Goal: Task Accomplishment & Management: Complete application form

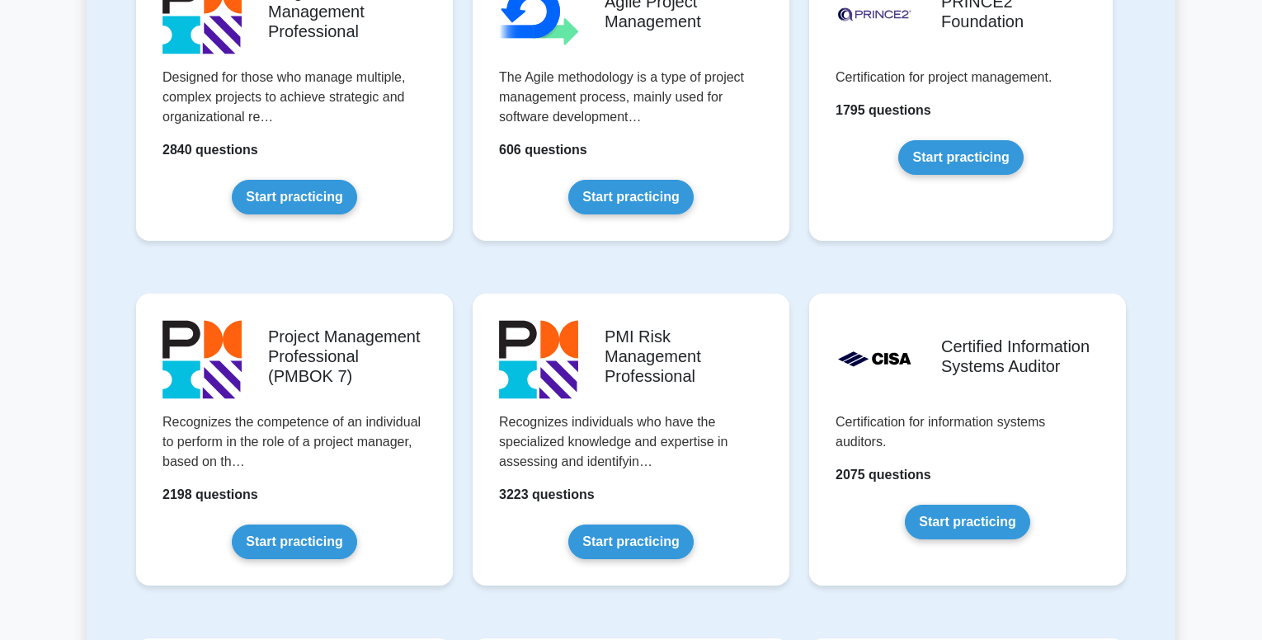
scroll to position [1155, 0]
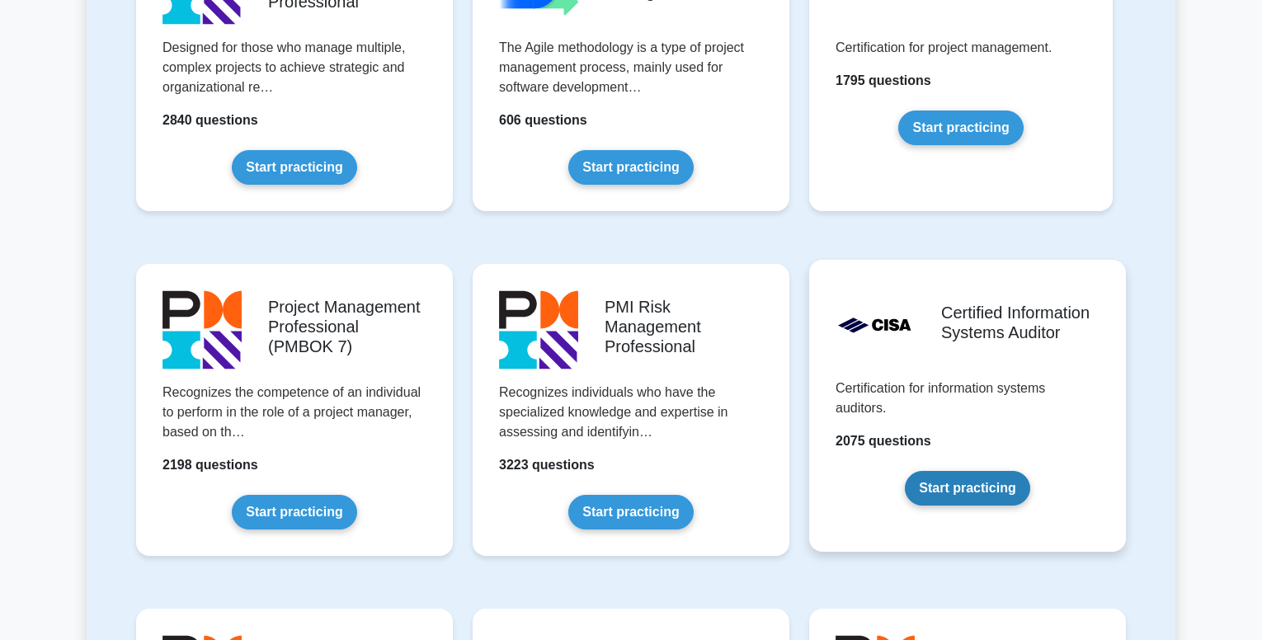
click at [965, 491] on link "Start practicing" at bounding box center [967, 488] width 125 height 35
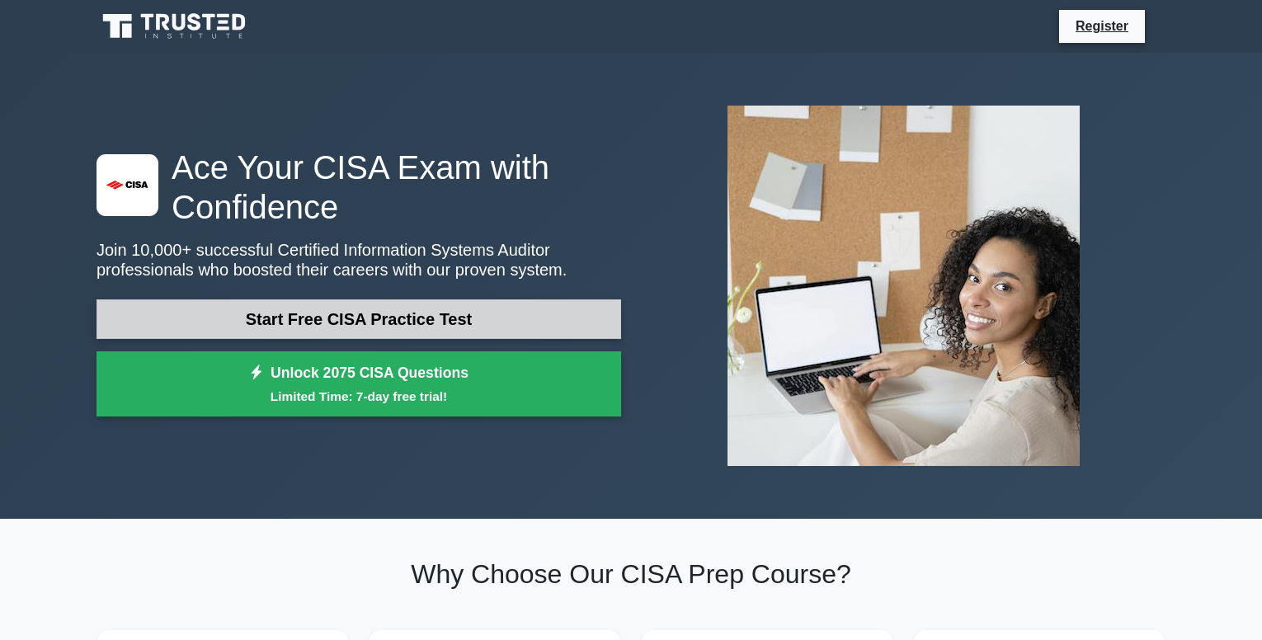
click at [336, 324] on link "Start Free CISA Practice Test" at bounding box center [358, 319] width 525 height 40
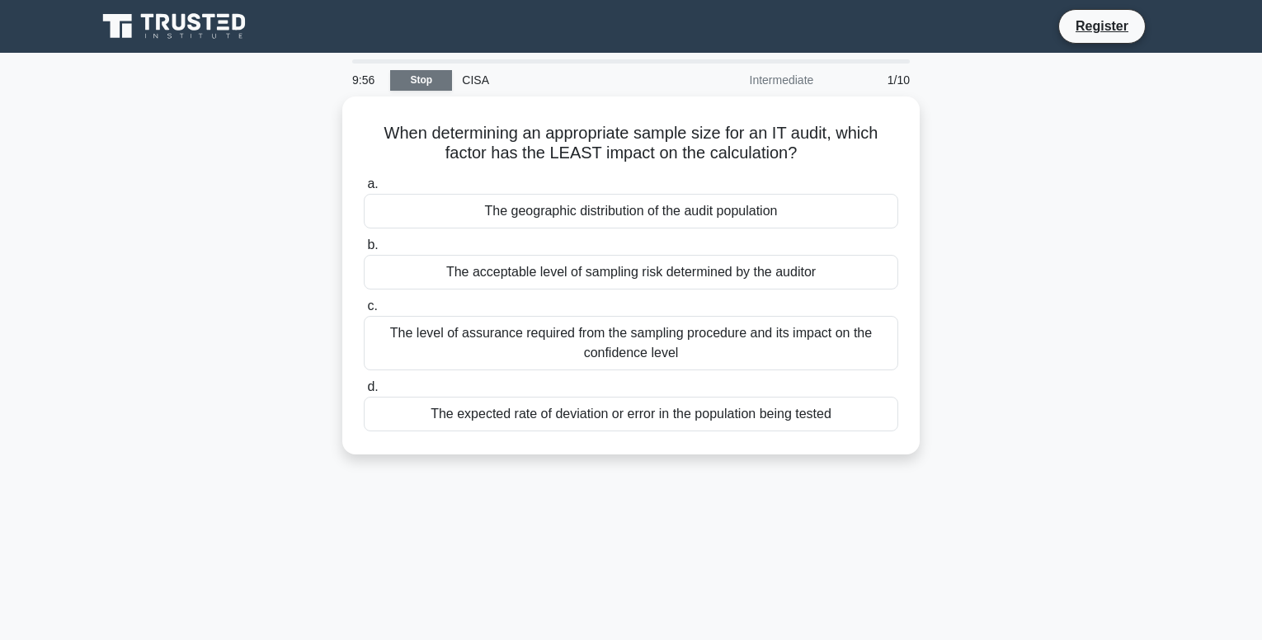
click at [431, 78] on link "Stop" at bounding box center [421, 80] width 62 height 21
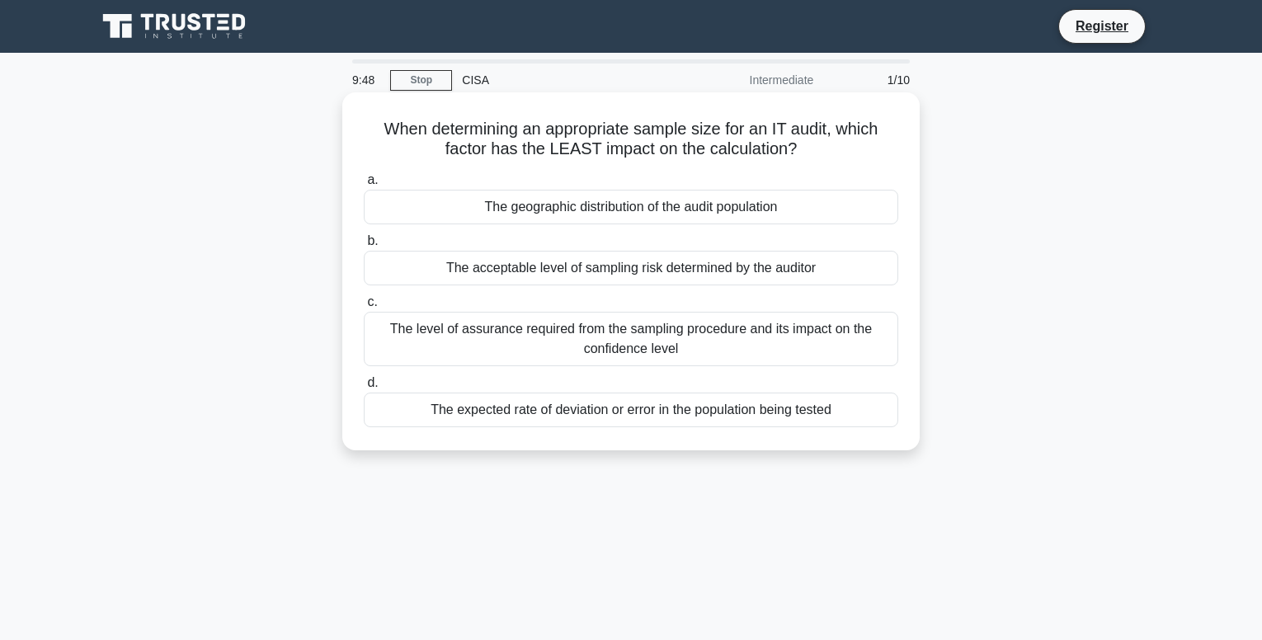
drag, startPoint x: 375, startPoint y: 118, endPoint x: 909, endPoint y: 369, distance: 589.9
click at [909, 369] on div "When determining an appropriate sample size for an IT audit, which factor has t…" at bounding box center [631, 271] width 564 height 345
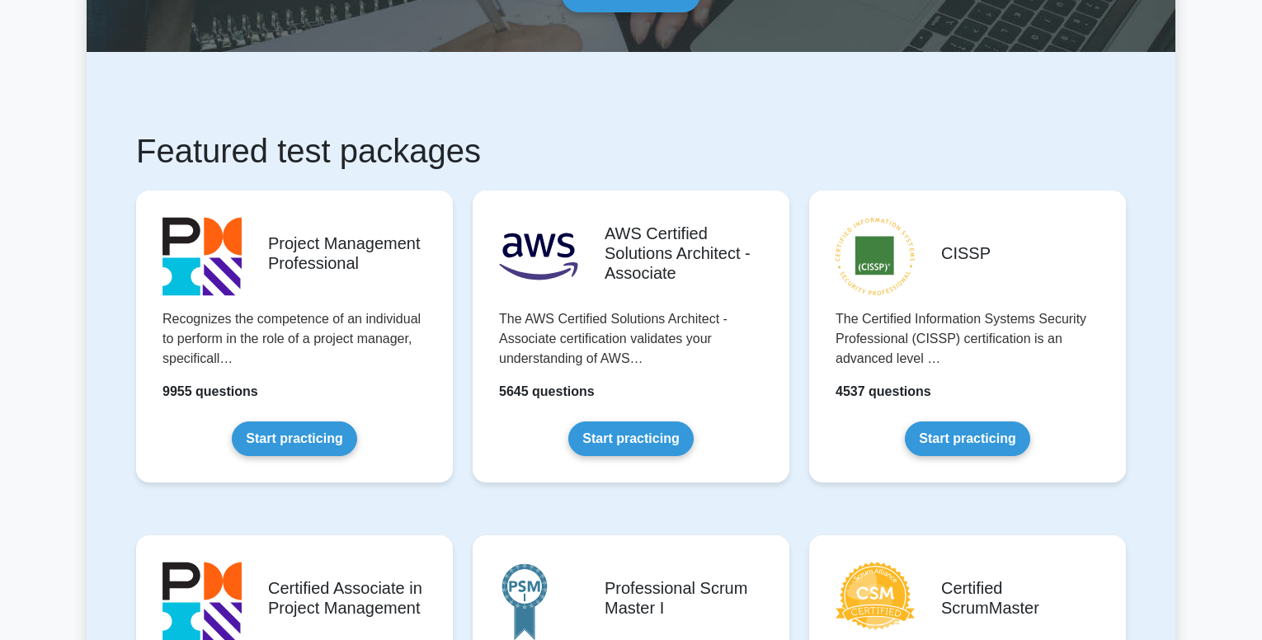
scroll to position [165, 0]
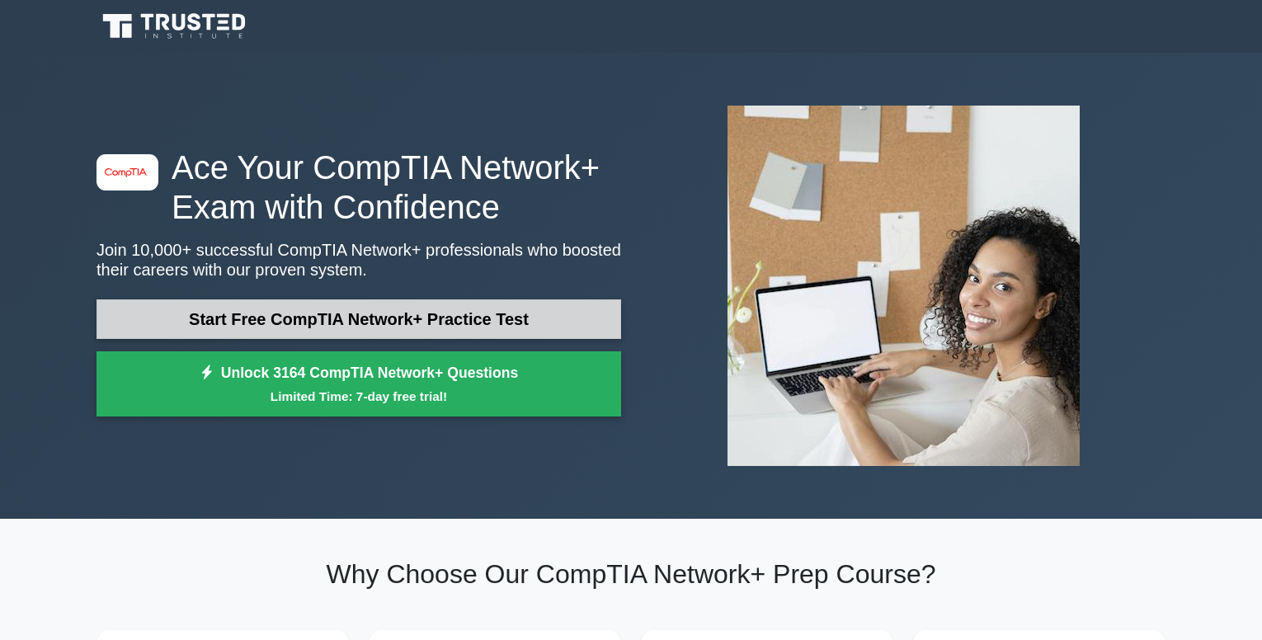
click at [396, 321] on link "Start Free CompTIA Network+ Practice Test" at bounding box center [358, 319] width 525 height 40
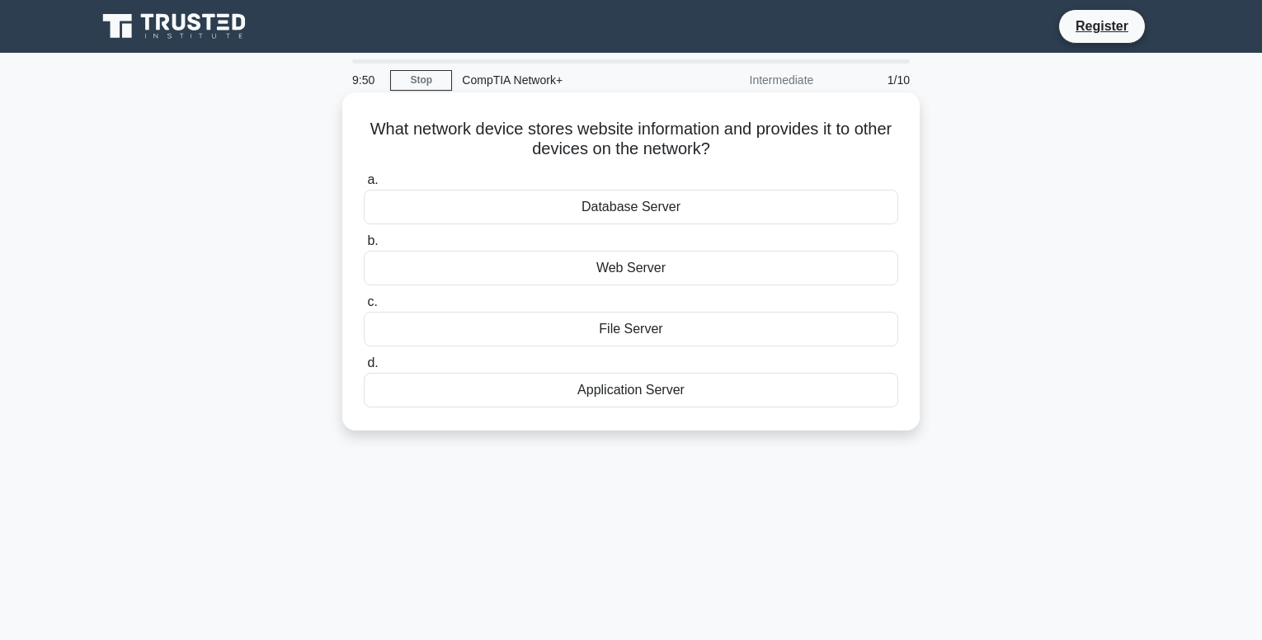
click at [667, 205] on div "Database Server" at bounding box center [631, 207] width 534 height 35
click at [364, 186] on input "a. Database Server" at bounding box center [364, 180] width 0 height 11
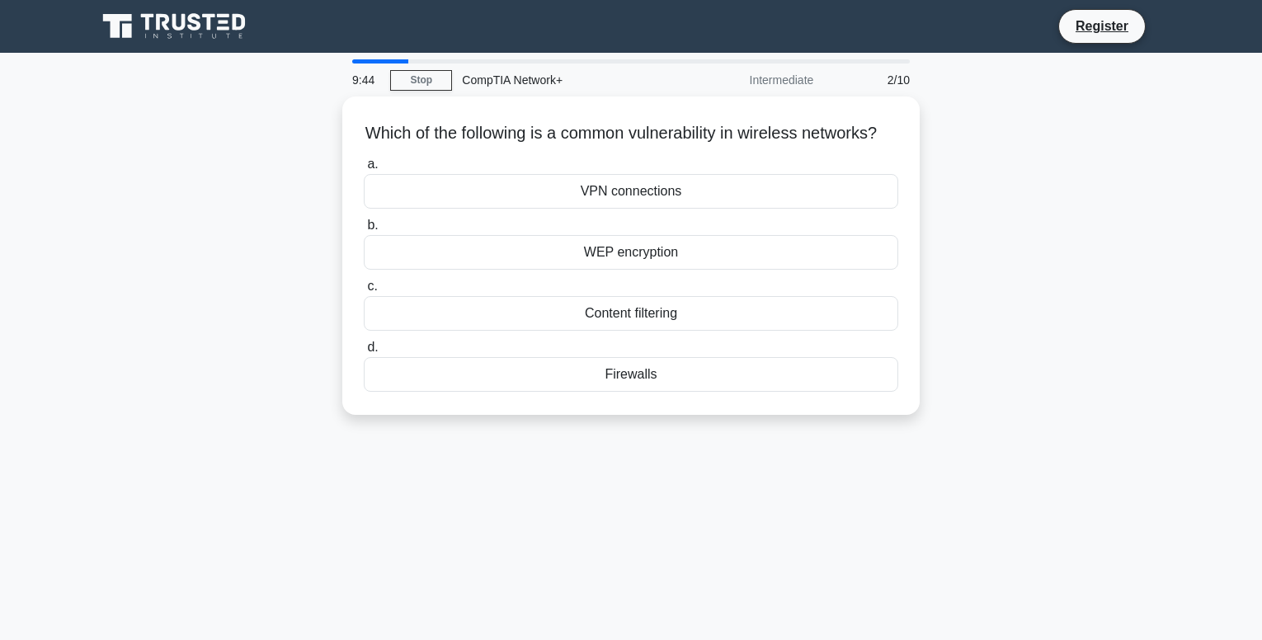
click at [667, 205] on div "VPN connections" at bounding box center [631, 191] width 534 height 35
click at [364, 170] on input "a. VPN connections" at bounding box center [364, 164] width 0 height 11
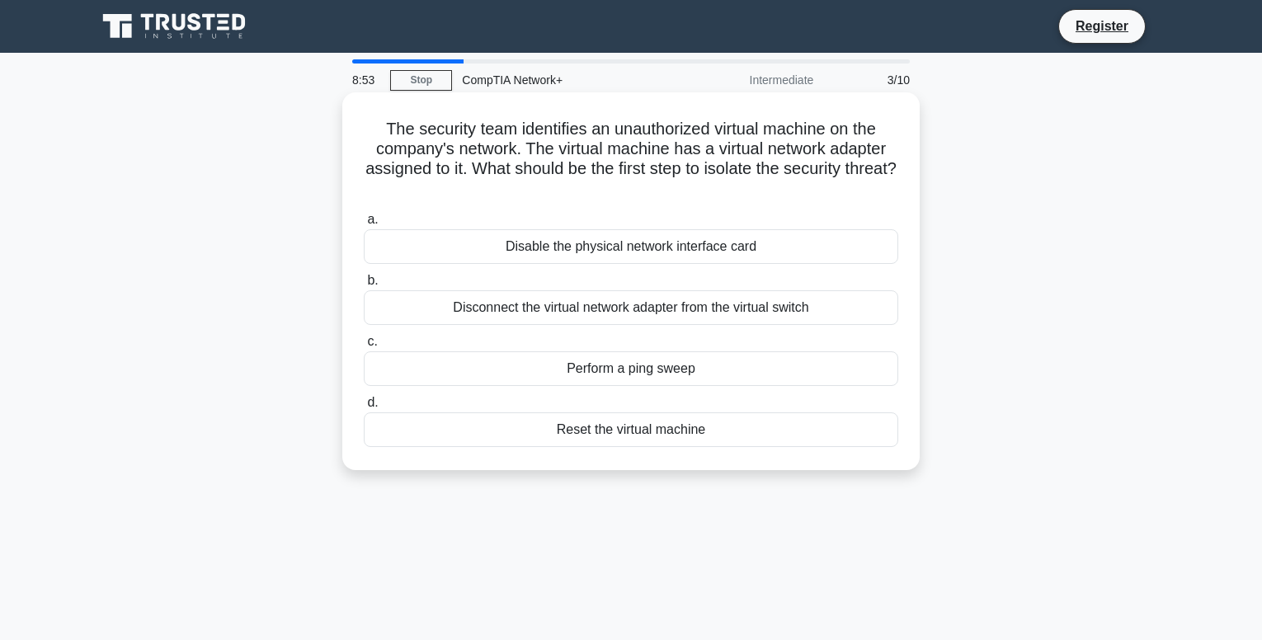
click at [647, 309] on div "Disconnect the virtual network adapter from the virtual switch" at bounding box center [631, 307] width 534 height 35
click at [364, 286] on input "b. Disconnect the virtual network adapter from the virtual switch" at bounding box center [364, 280] width 0 height 11
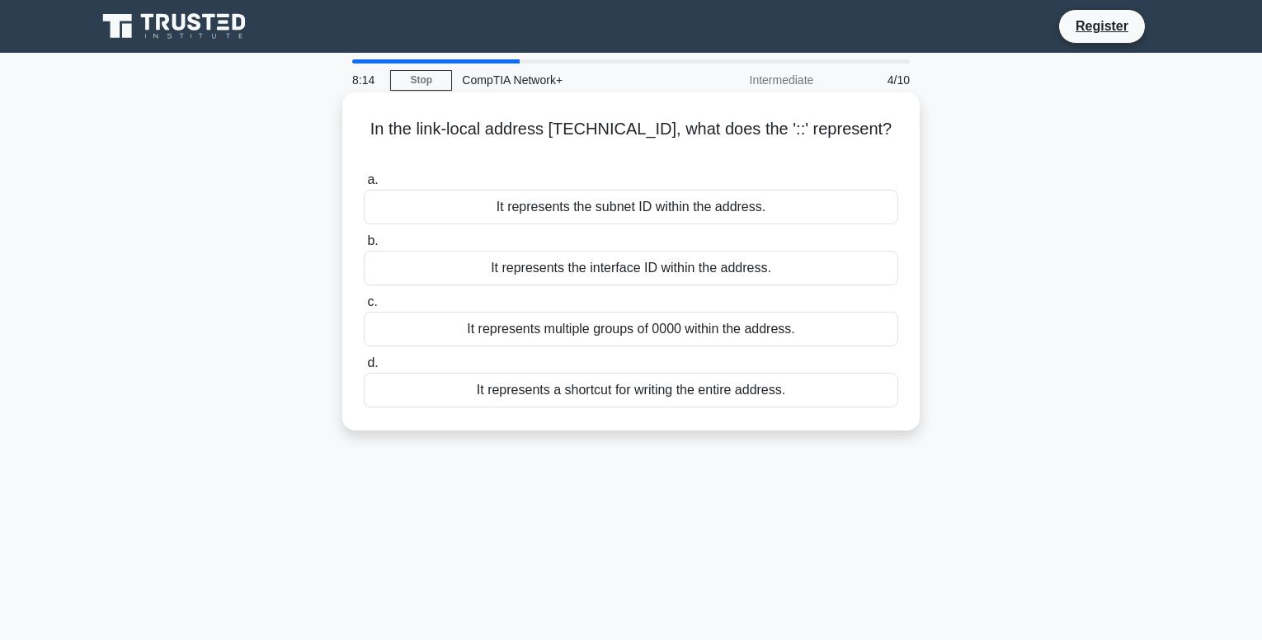
click at [672, 190] on div "It represents the subnet ID within the address." at bounding box center [631, 207] width 534 height 35
click at [364, 183] on input "a. It represents the subnet ID within the address." at bounding box center [364, 180] width 0 height 11
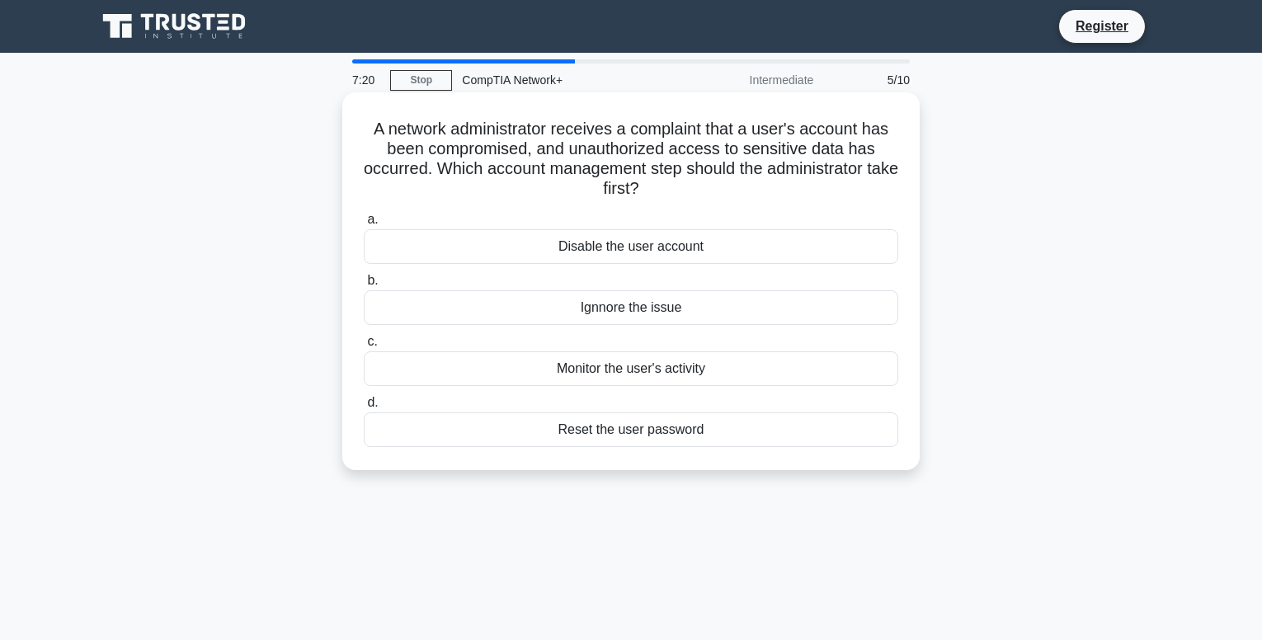
click at [717, 424] on div "Reset the user password" at bounding box center [631, 429] width 534 height 35
click at [364, 408] on input "d. Reset the user password" at bounding box center [364, 403] width 0 height 11
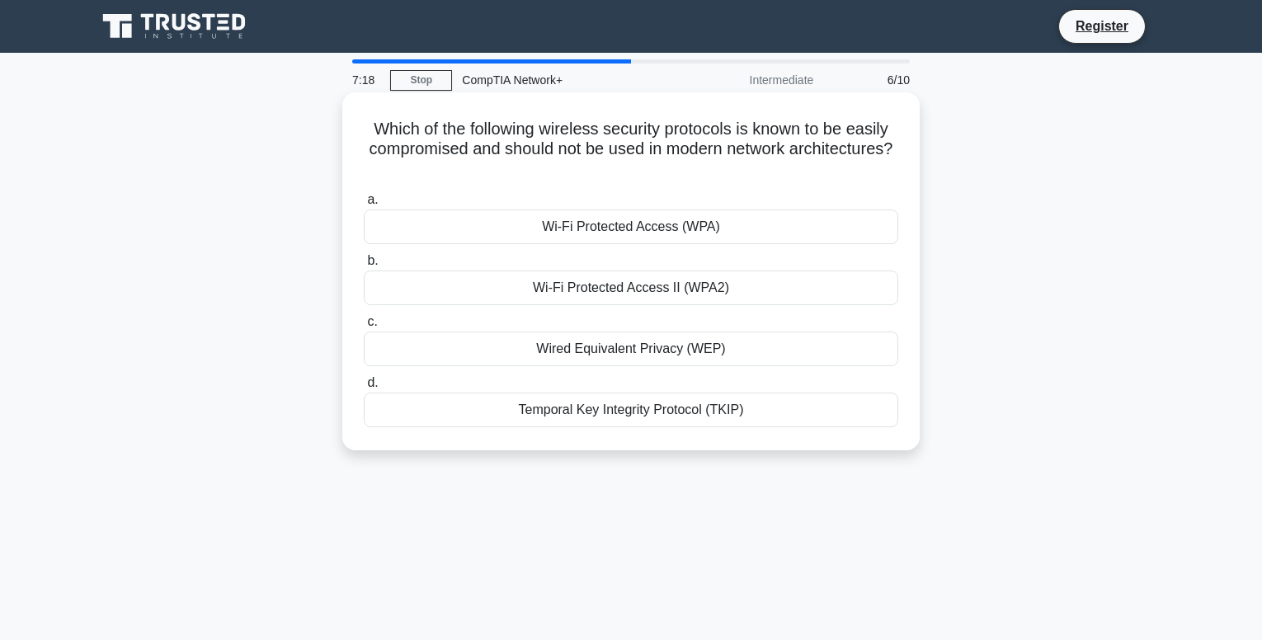
click at [659, 221] on div "Wi-Fi Protected Access (WPA)" at bounding box center [631, 226] width 534 height 35
click at [364, 205] on input "a. Wi-Fi Protected Access (WPA)" at bounding box center [364, 200] width 0 height 11
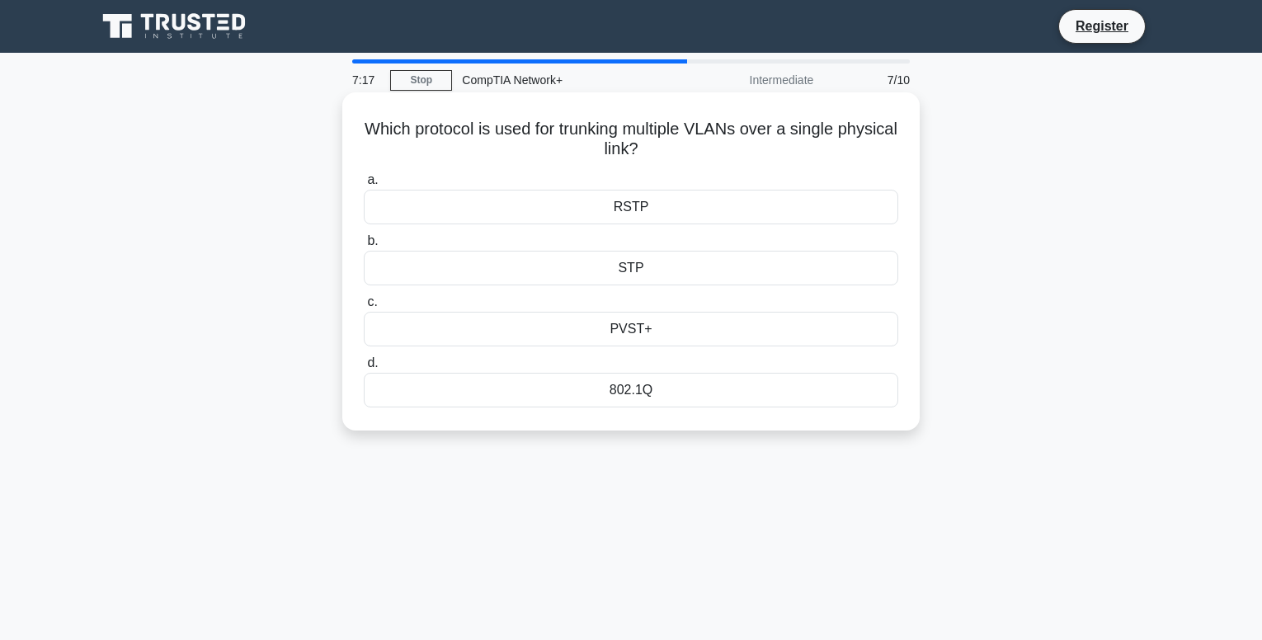
click at [670, 282] on div "STP" at bounding box center [631, 268] width 534 height 35
click at [364, 247] on input "b. STP" at bounding box center [364, 241] width 0 height 11
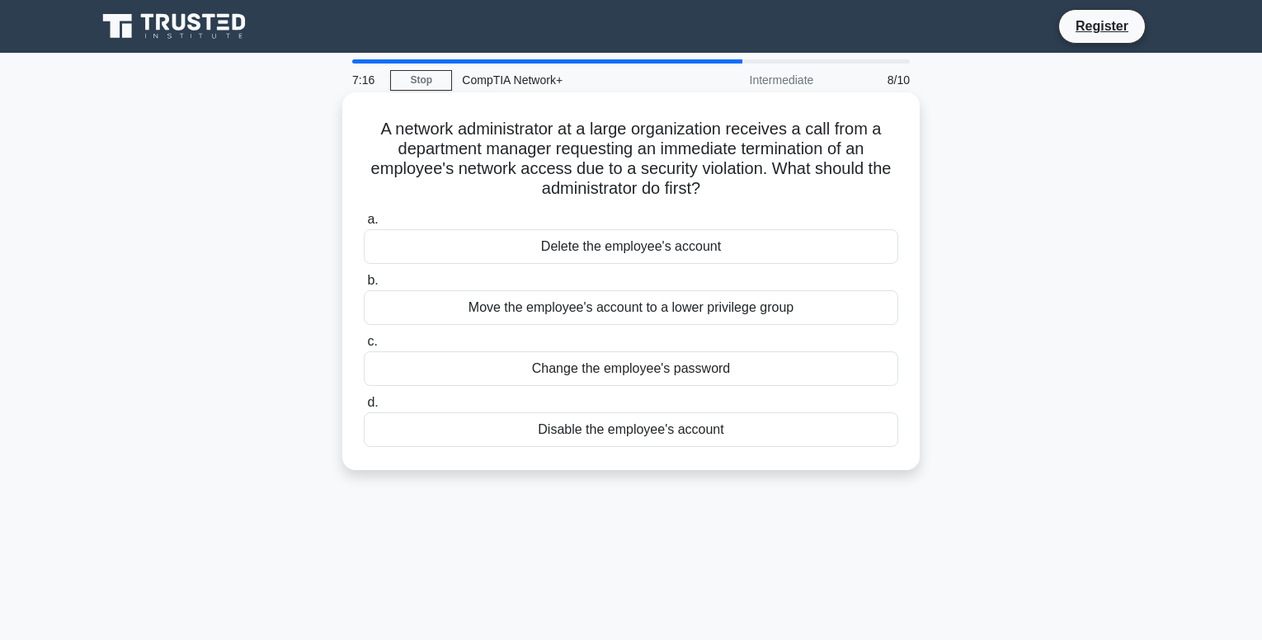
click at [693, 308] on div "Move the employee's account to a lower privilege group" at bounding box center [631, 307] width 534 height 35
click at [364, 286] on input "b. Move the employee's account to a lower privilege group" at bounding box center [364, 280] width 0 height 11
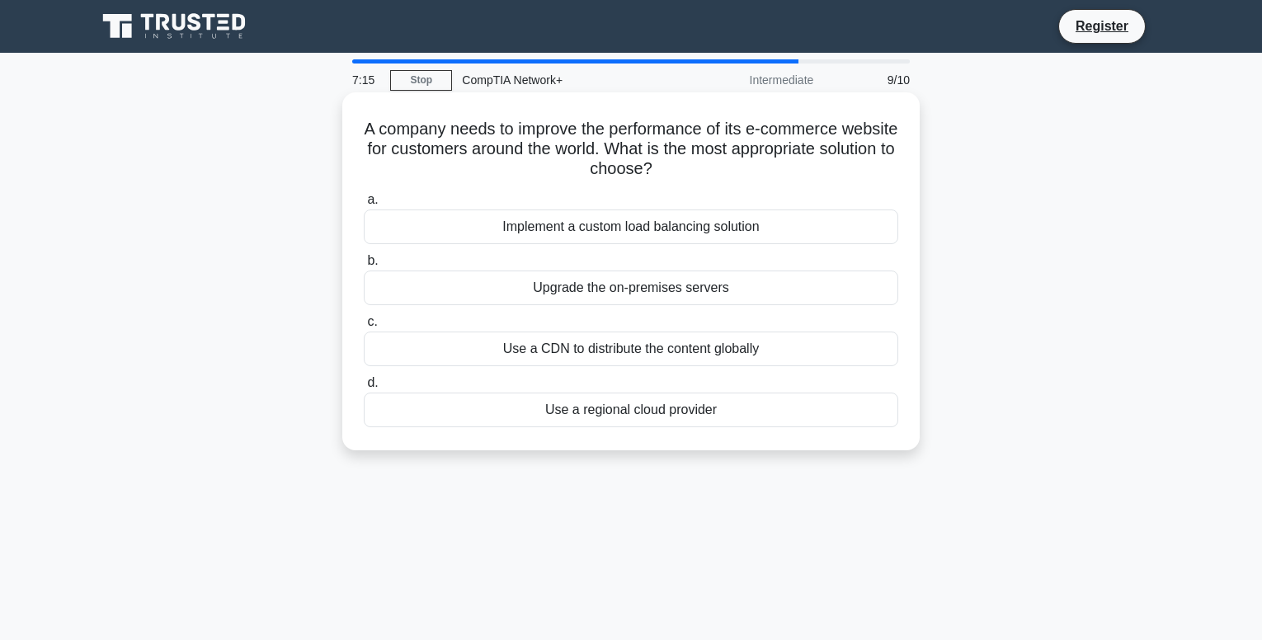
click at [724, 349] on div "Use a CDN to distribute the content globally" at bounding box center [631, 349] width 534 height 35
click at [364, 327] on input "c. Use a CDN to distribute the content globally" at bounding box center [364, 322] width 0 height 11
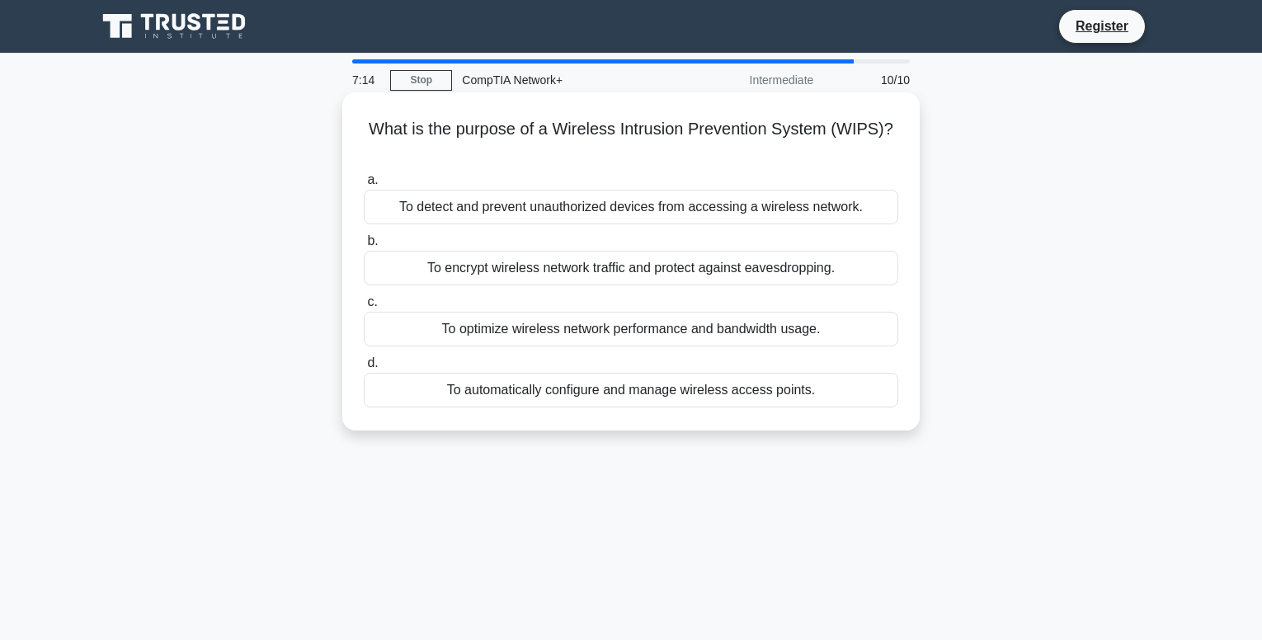
click at [740, 309] on label "c. To optimize wireless network performance and bandwidth usage." at bounding box center [631, 319] width 534 height 54
click at [364, 308] on input "c. To optimize wireless network performance and bandwidth usage." at bounding box center [364, 302] width 0 height 11
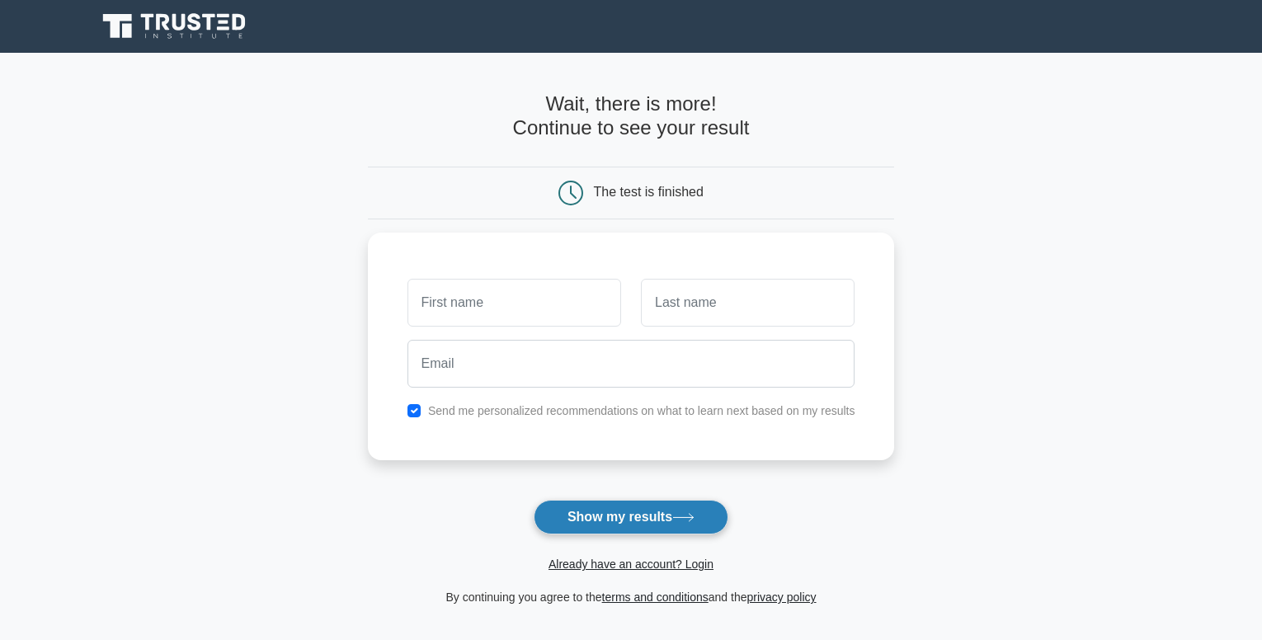
click at [641, 516] on button "Show my results" at bounding box center [631, 517] width 195 height 35
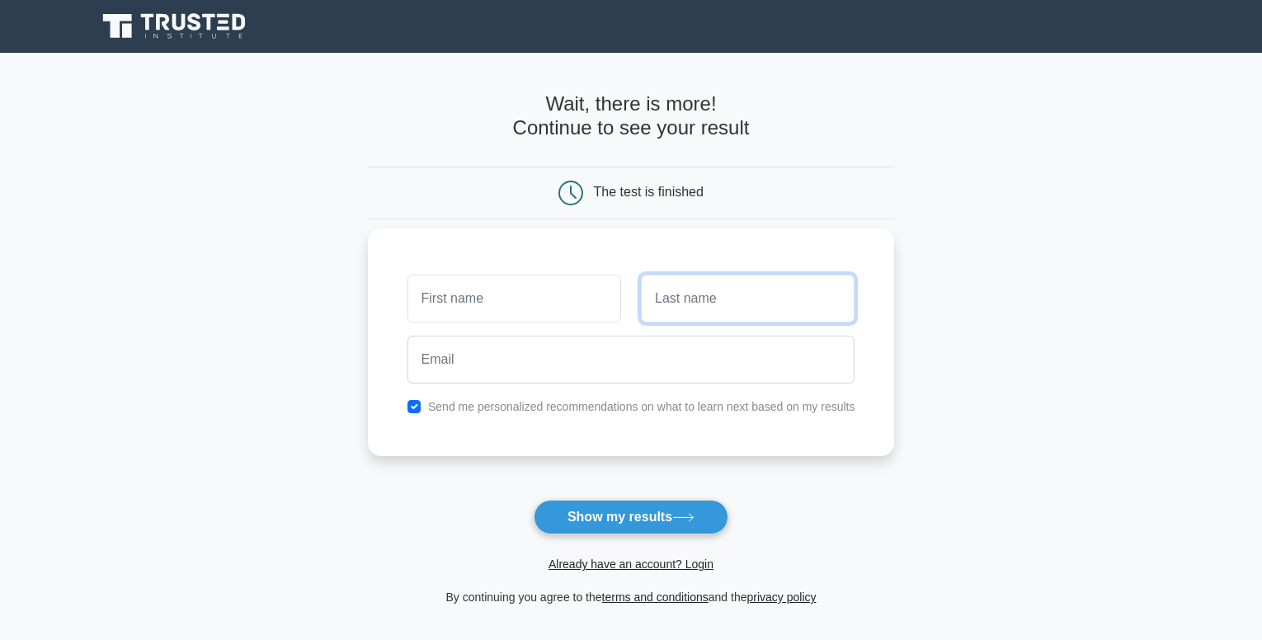
click at [792, 302] on input "text" at bounding box center [748, 299] width 214 height 48
click at [520, 305] on input "text" at bounding box center [514, 299] width 214 height 48
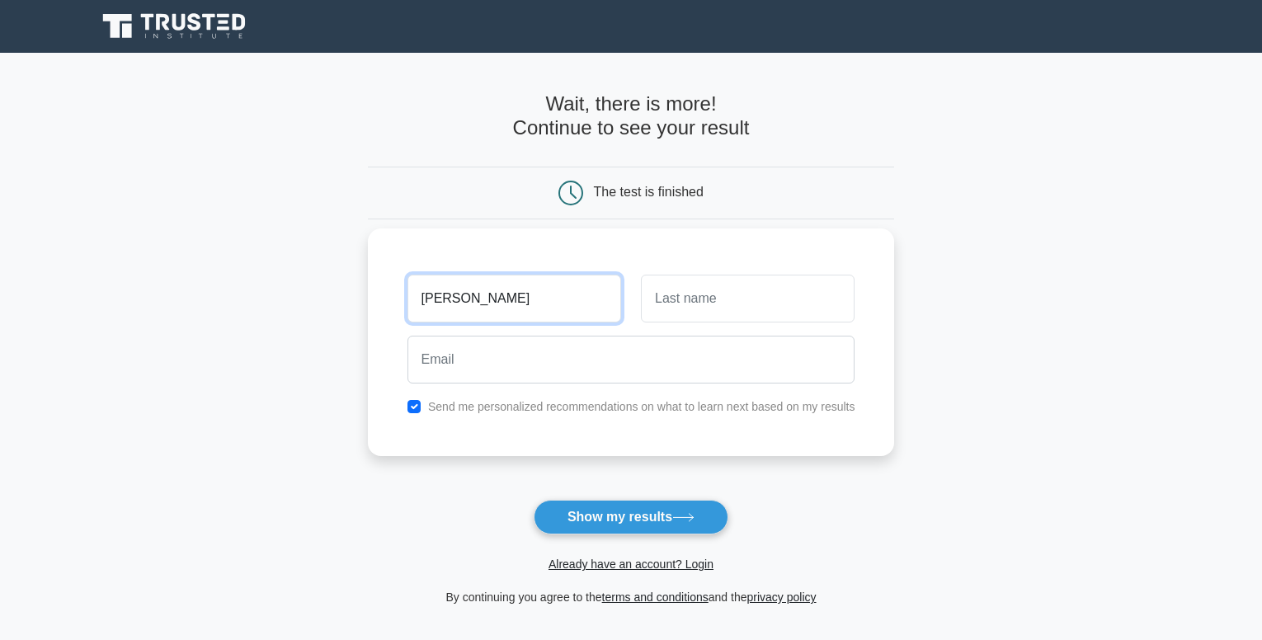
type input "[PERSON_NAME]"
click at [741, 303] on input "text" at bounding box center [748, 299] width 214 height 48
type input "nakurio"
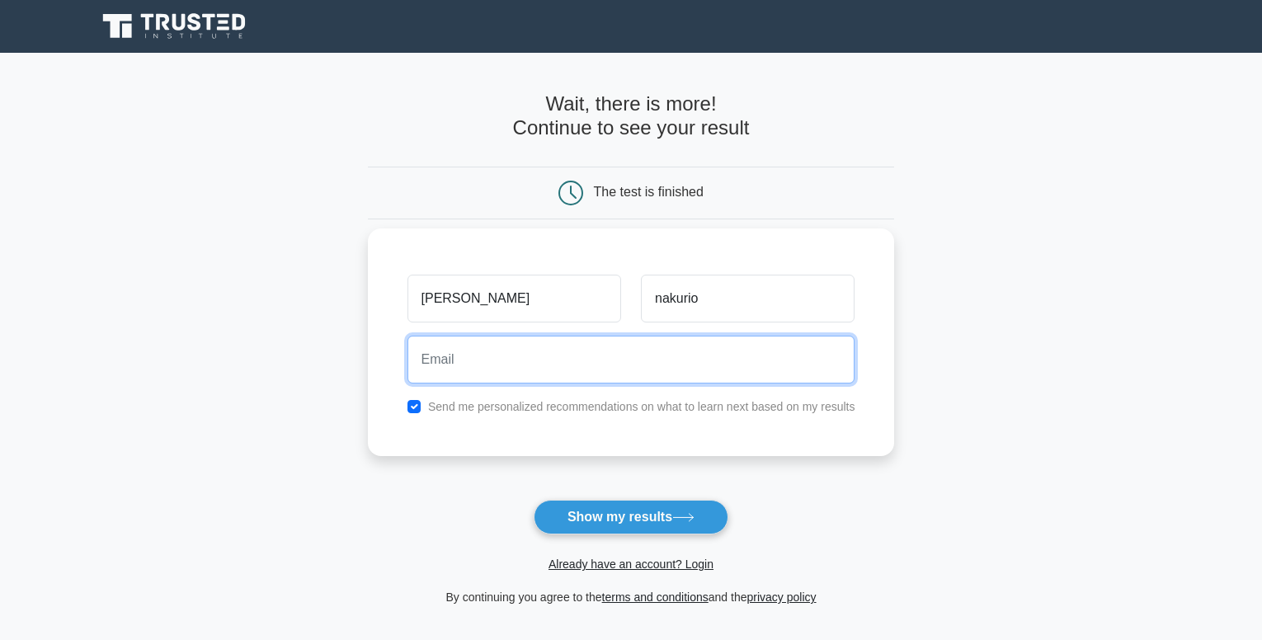
click at [610, 357] on input "email" at bounding box center [631, 360] width 448 height 48
type input "[EMAIL_ADDRESS][DOMAIN_NAME]"
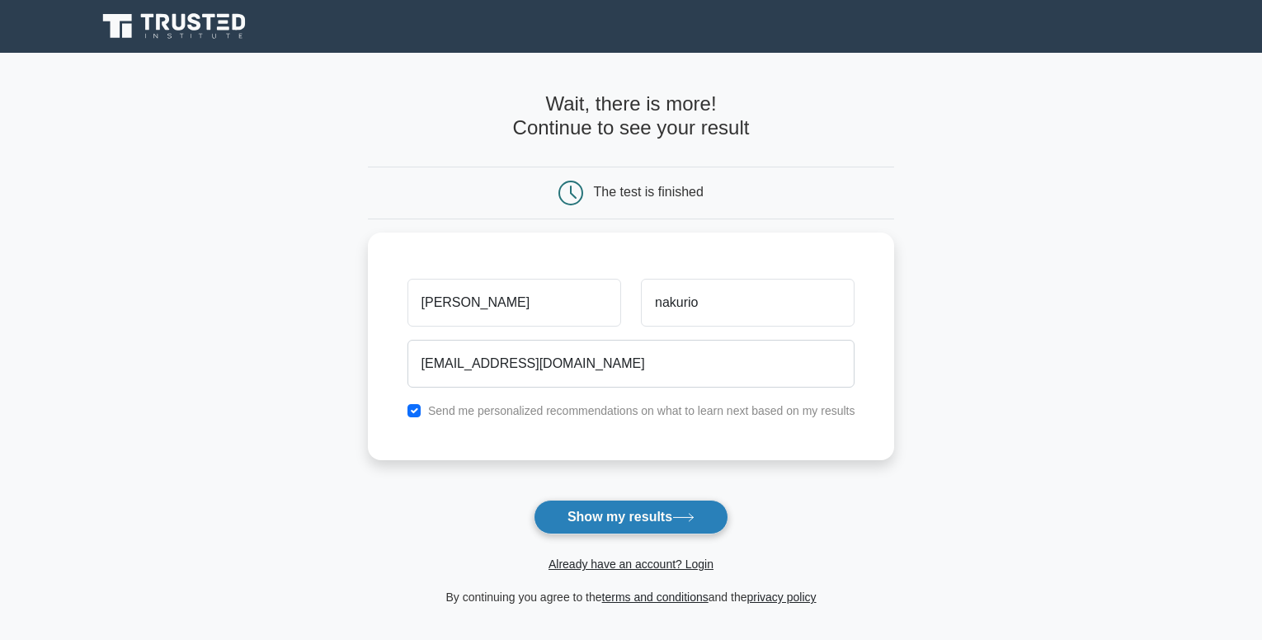
click at [677, 525] on button "Show my results" at bounding box center [631, 517] width 195 height 35
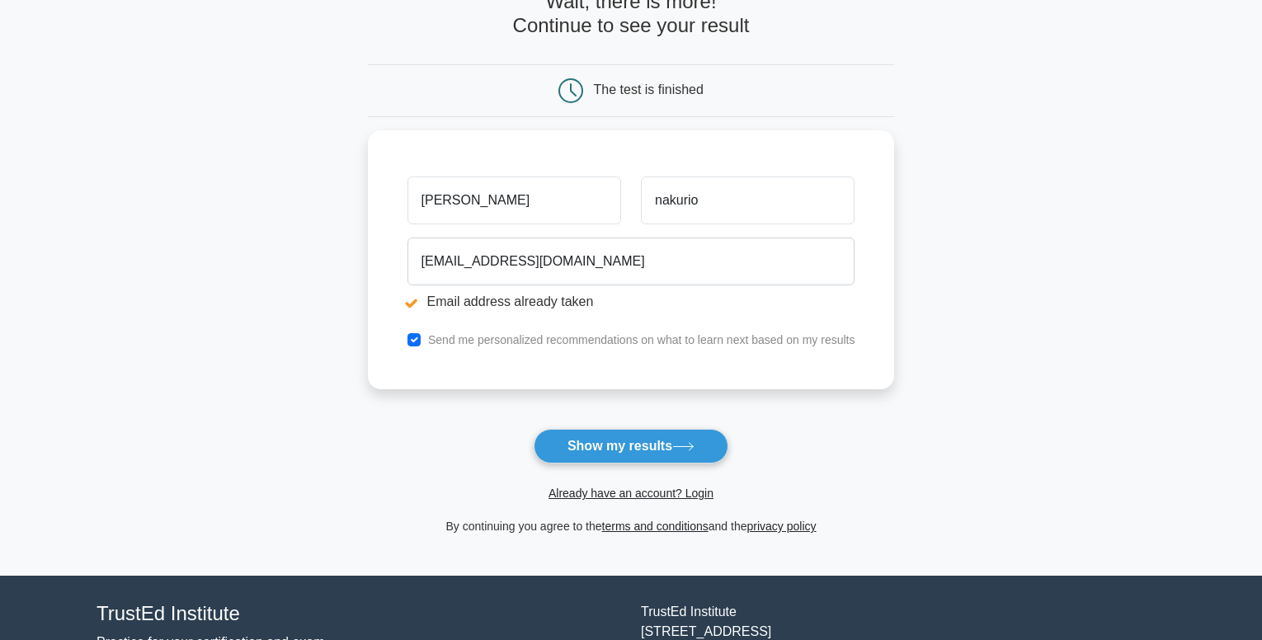
scroll to position [165, 0]
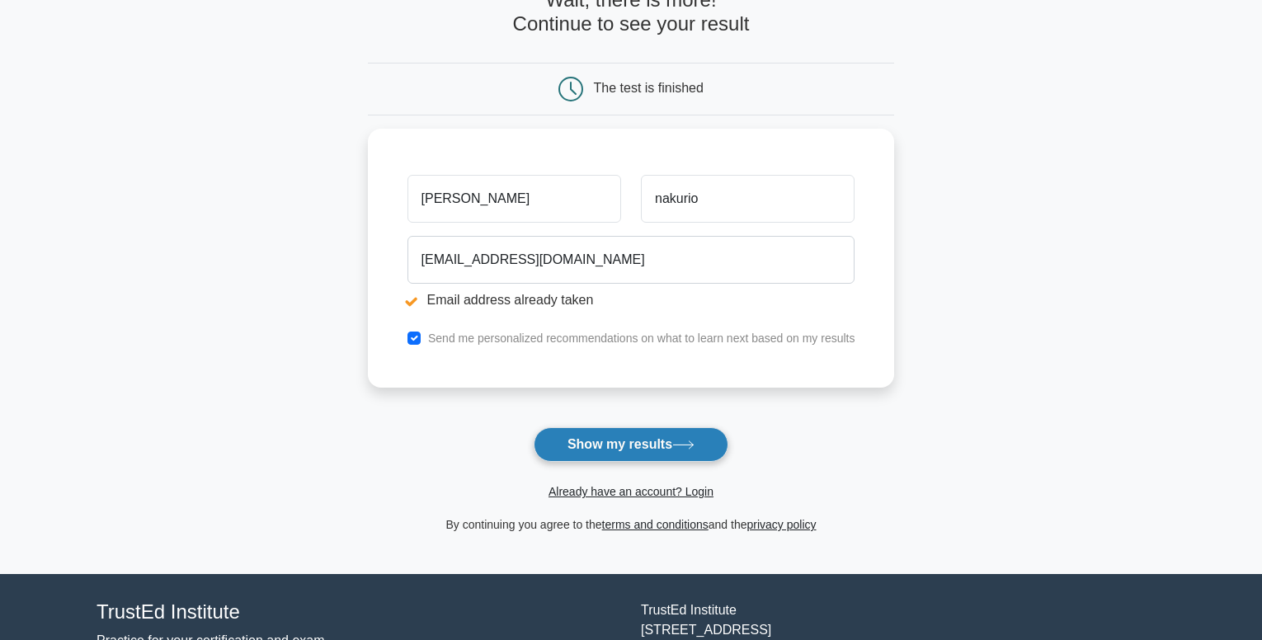
click at [675, 445] on button "Show my results" at bounding box center [631, 444] width 195 height 35
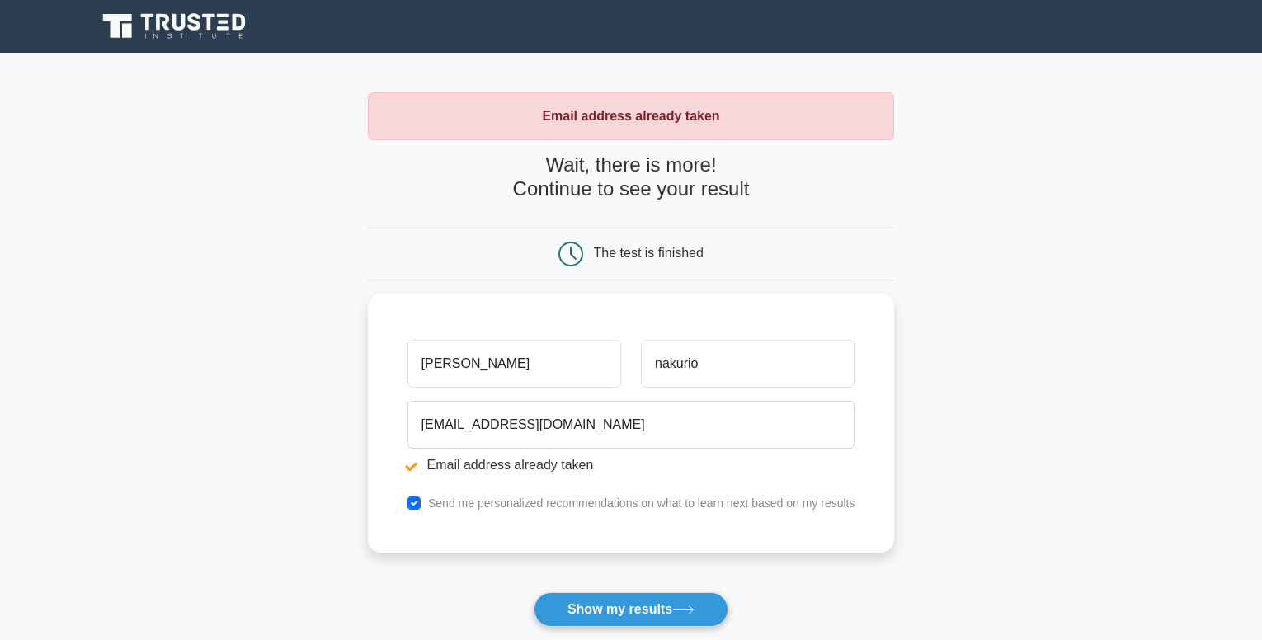
click at [633, 252] on div "The test is finished" at bounding box center [649, 253] width 110 height 14
click at [710, 117] on strong "Email address already taken" at bounding box center [630, 116] width 177 height 14
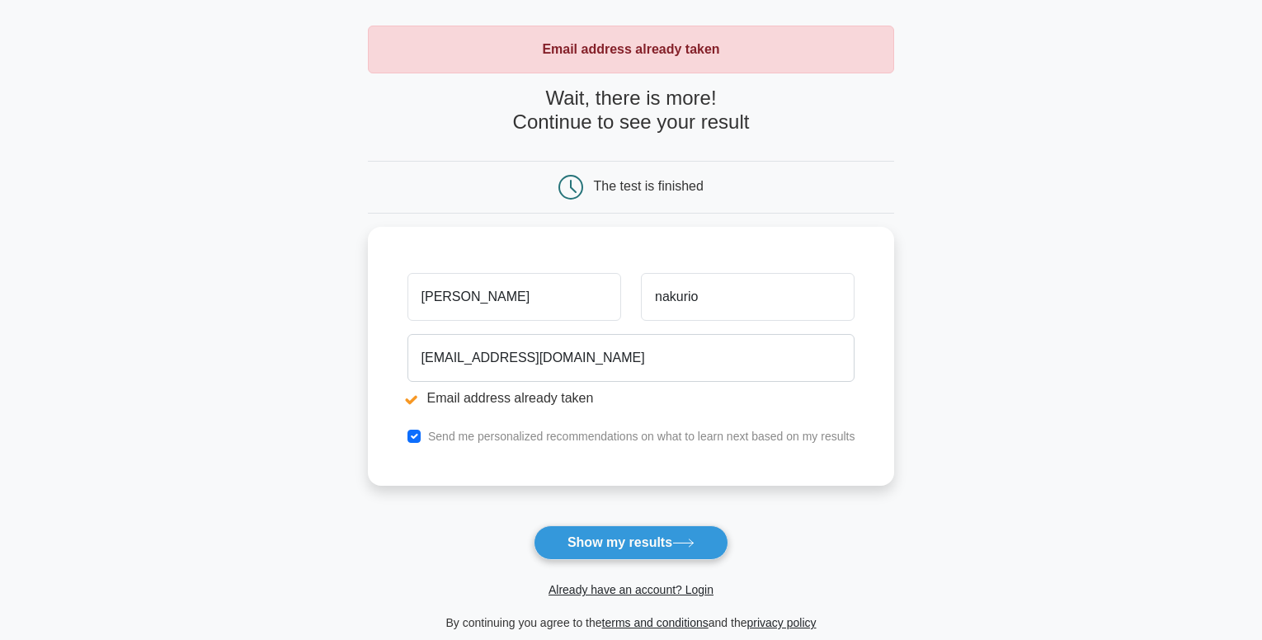
scroll to position [282, 0]
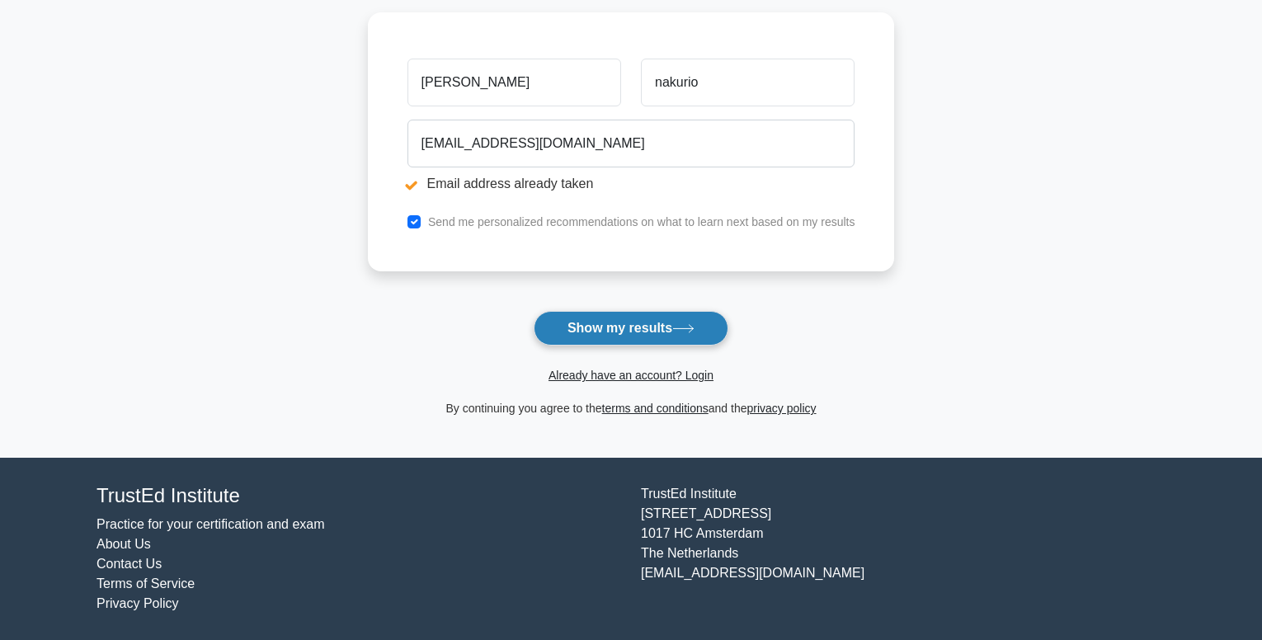
click at [685, 323] on button "Show my results" at bounding box center [631, 328] width 195 height 35
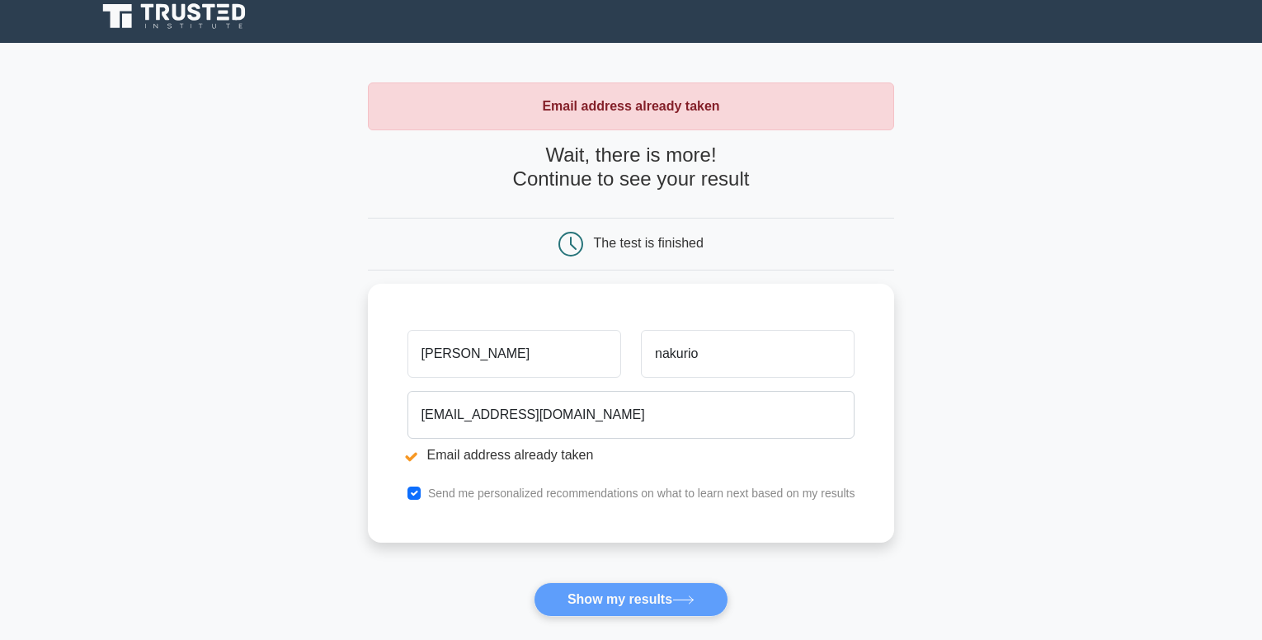
scroll to position [0, 0]
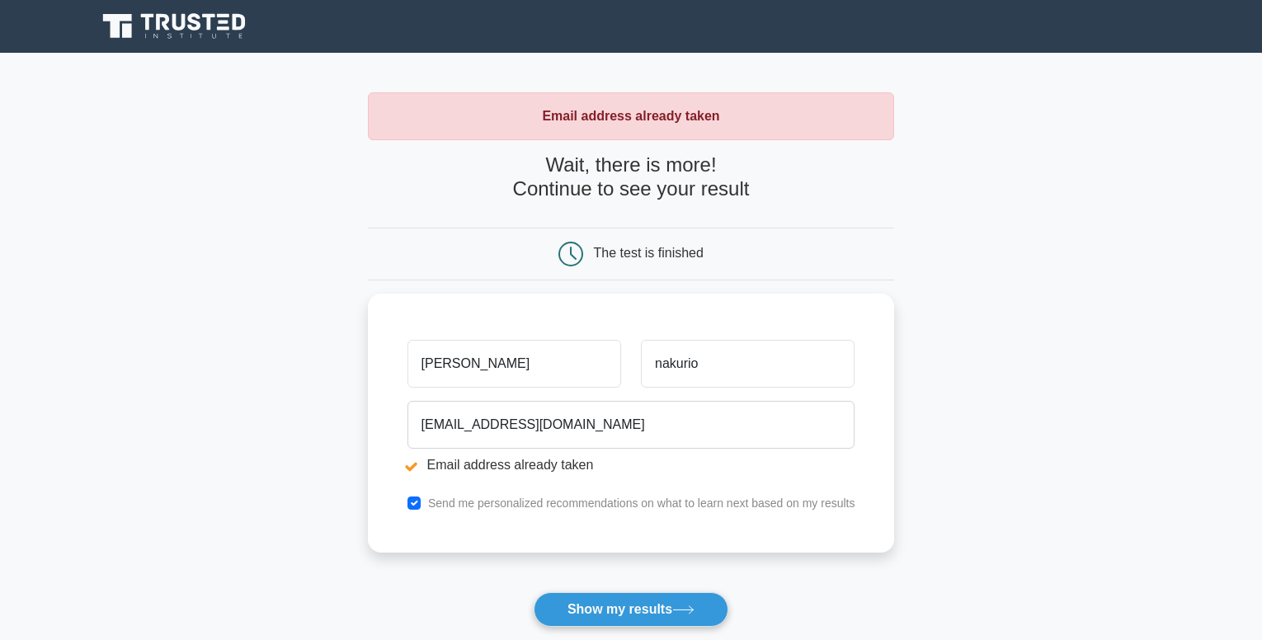
click at [1202, 157] on main "Email address already taken Wait, there is more! Continue to see your result Th…" at bounding box center [631, 396] width 1262 height 686
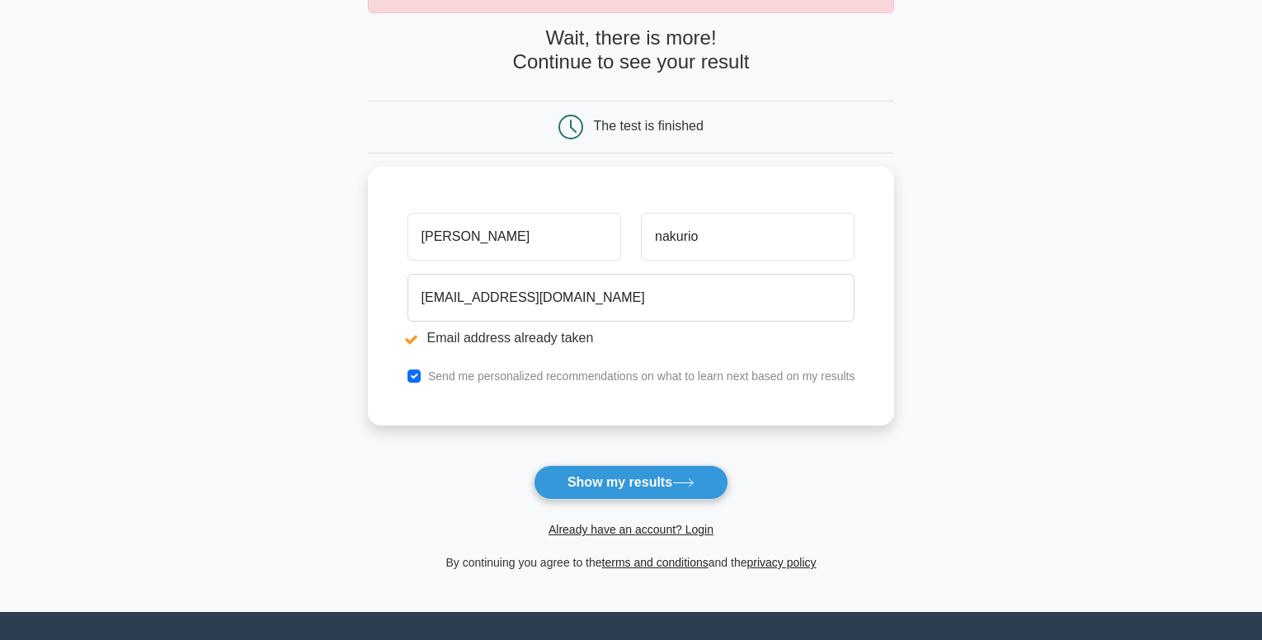
scroll to position [282, 0]
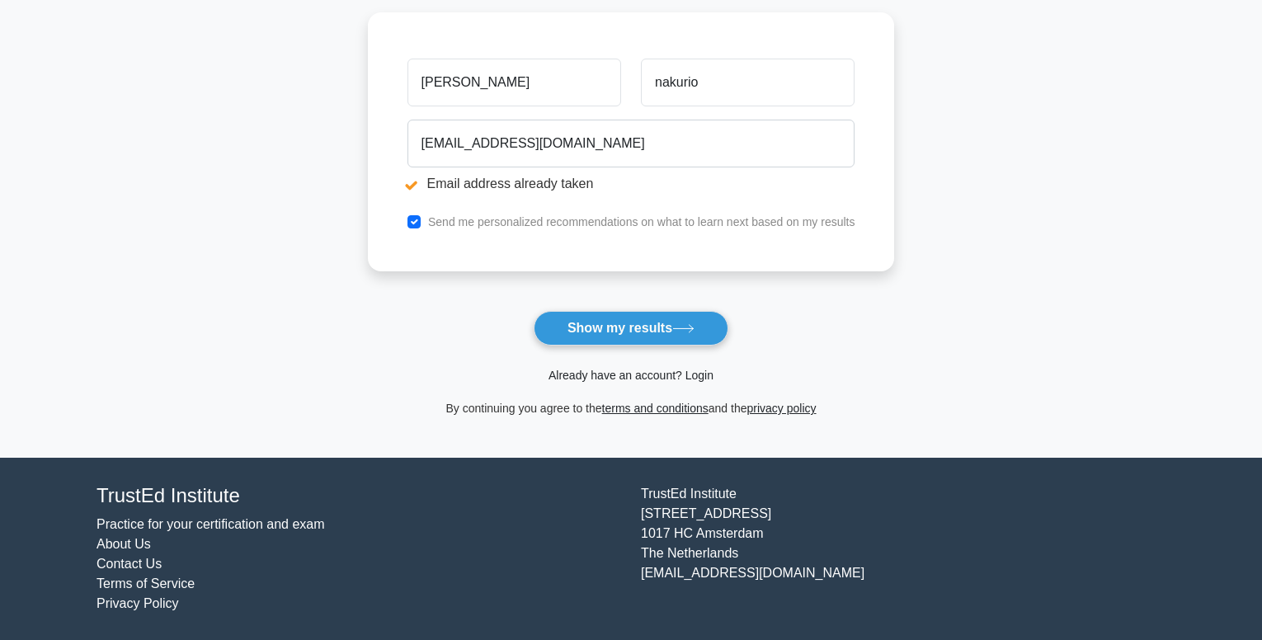
click at [697, 375] on link "Already have an account? Login" at bounding box center [630, 375] width 165 height 13
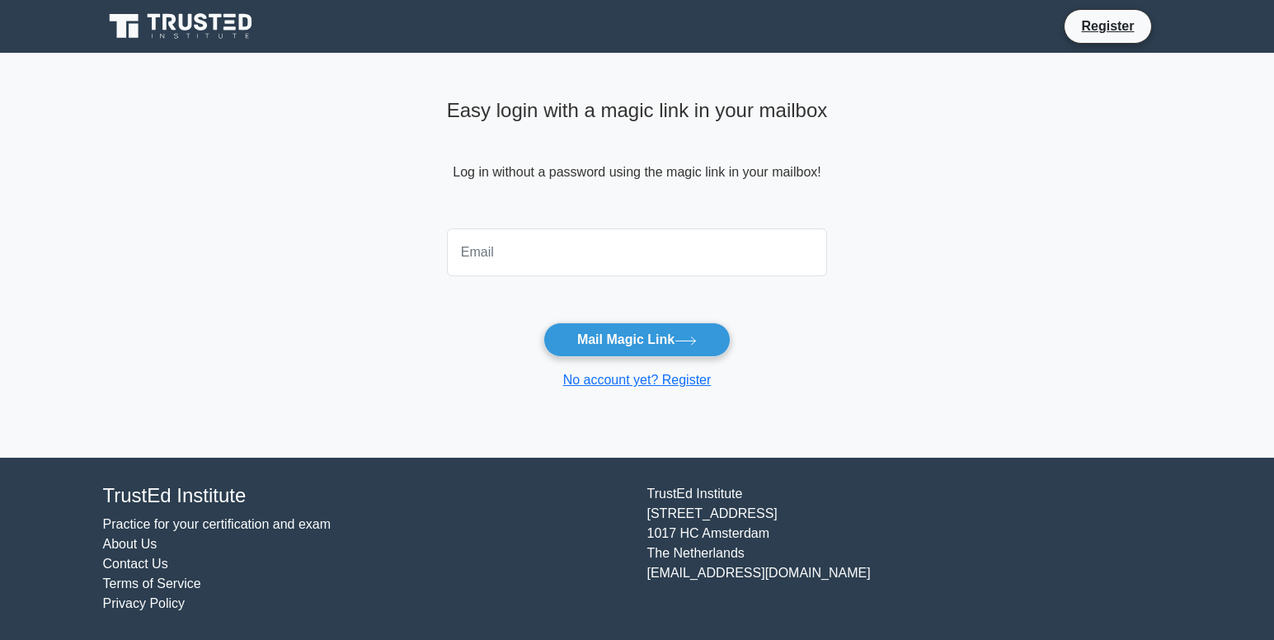
click at [628, 262] on input "email" at bounding box center [637, 252] width 381 height 48
type input "johnnakurio.student@mohiafrica.org"
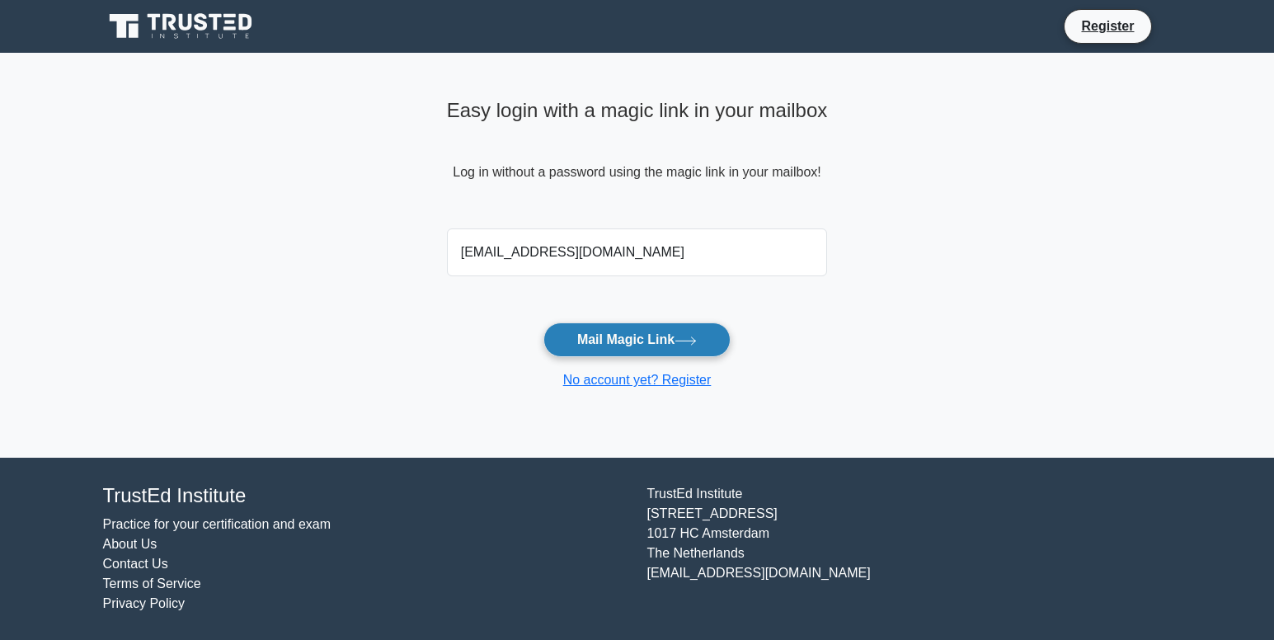
click at [682, 338] on icon at bounding box center [686, 340] width 22 height 9
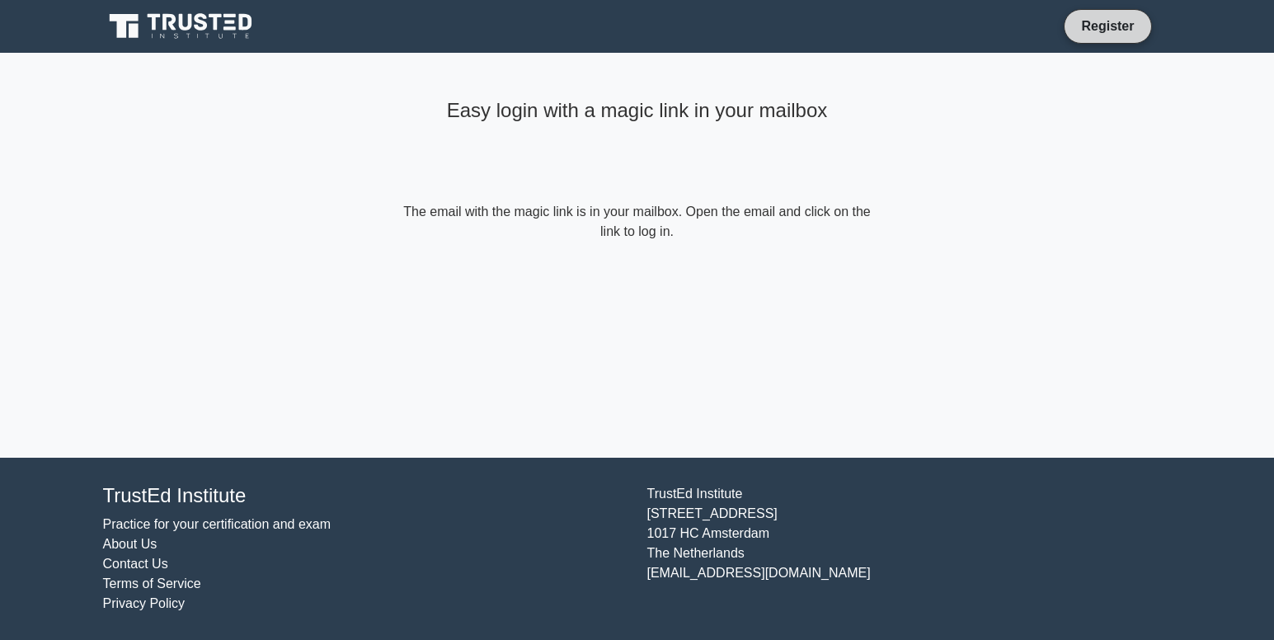
click at [1120, 19] on link "Register" at bounding box center [1107, 26] width 73 height 21
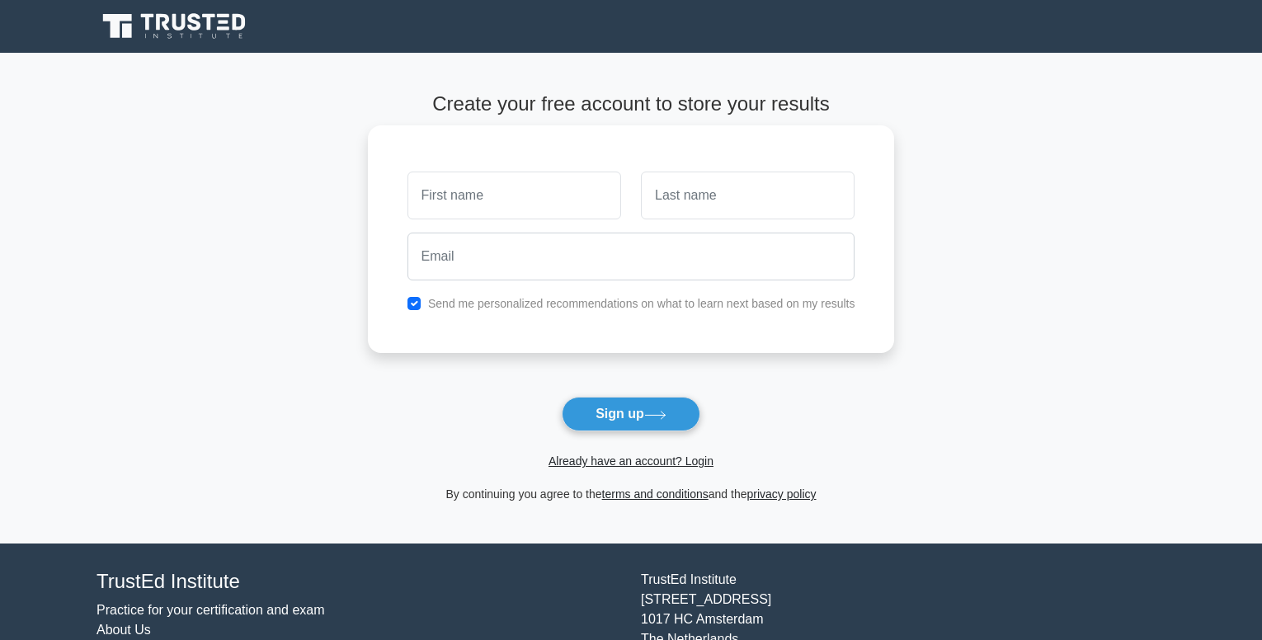
click at [510, 201] on input "text" at bounding box center [514, 196] width 214 height 48
type input "[PERSON_NAME]"
type input "nakurio"
type input "[EMAIL_ADDRESS][DOMAIN_NAME]"
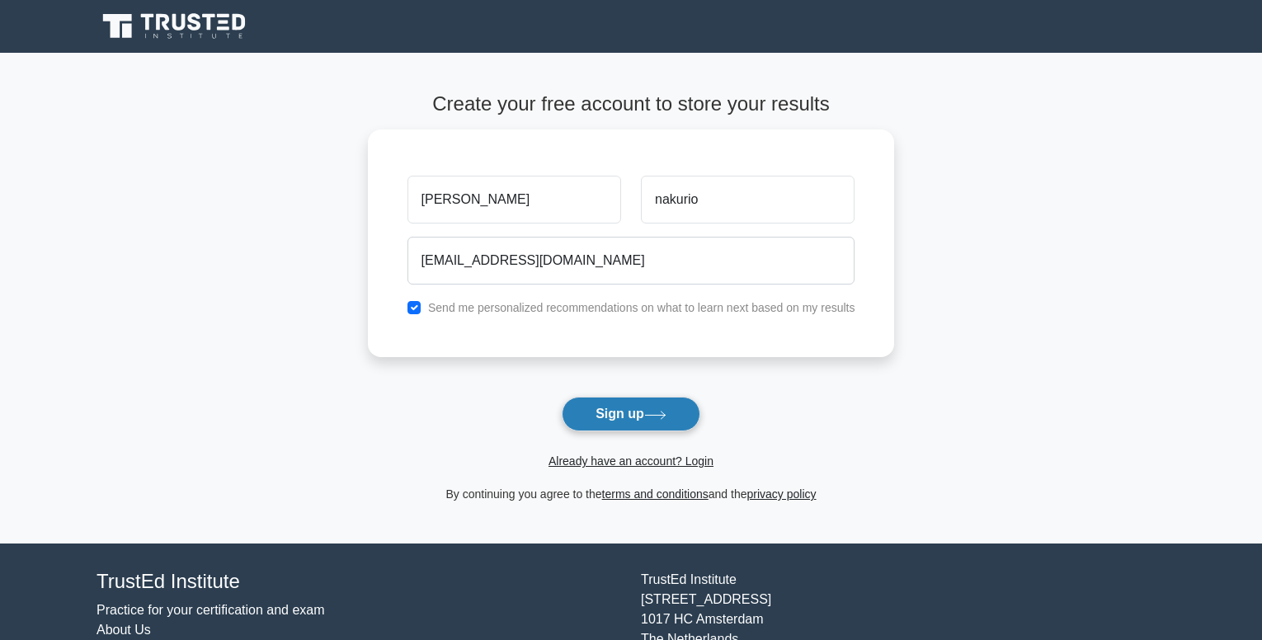
click at [645, 411] on button "Sign up" at bounding box center [631, 414] width 139 height 35
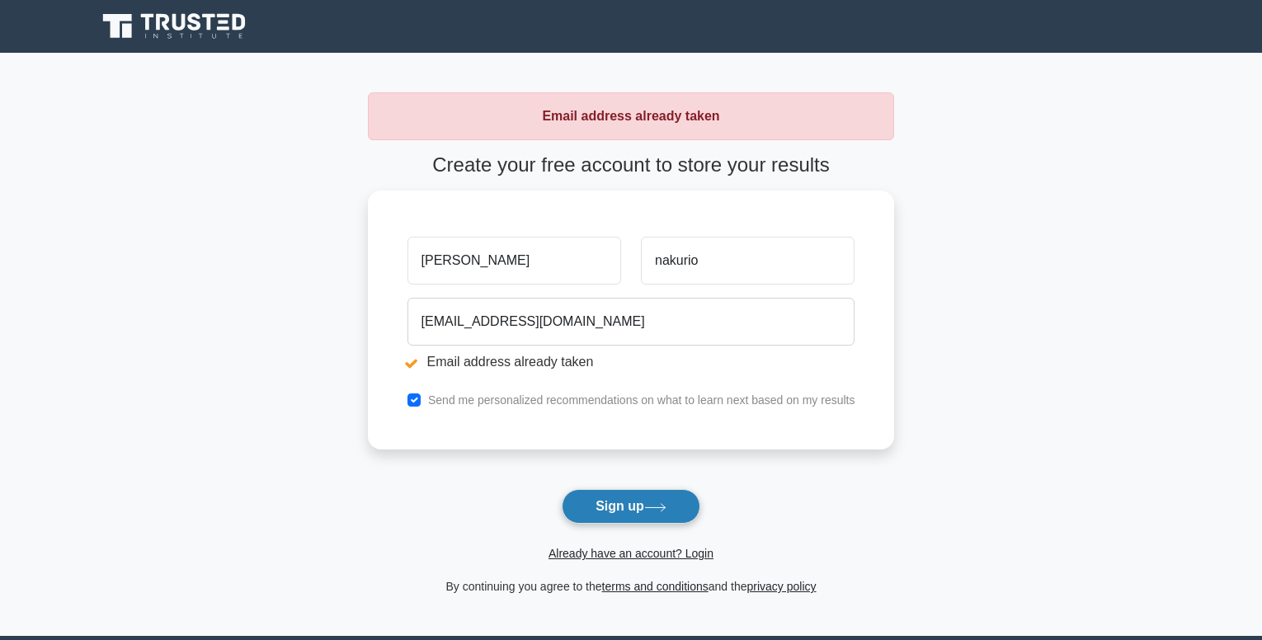
click at [647, 515] on button "Sign up" at bounding box center [631, 506] width 139 height 35
click at [529, 263] on input "[PERSON_NAME]" at bounding box center [514, 257] width 214 height 48
click at [954, 328] on main "Email address already taken Create your free account to store your results john…" at bounding box center [631, 344] width 1262 height 583
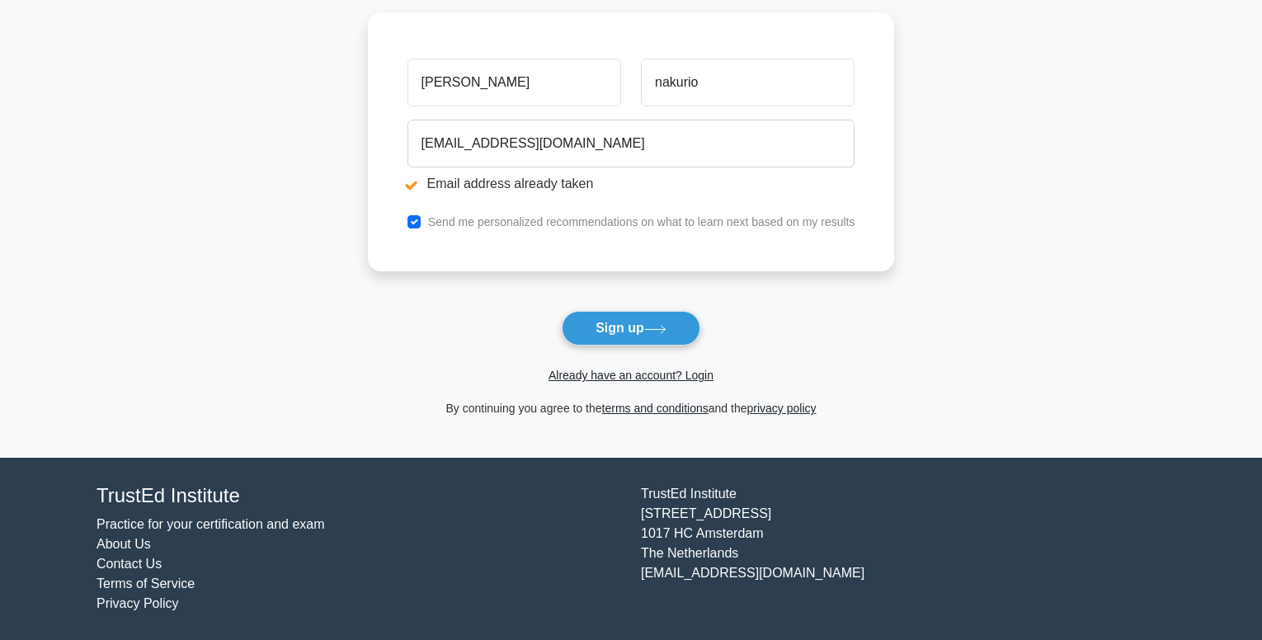
scroll to position [179, 0]
click at [666, 412] on link "terms and conditions" at bounding box center [655, 408] width 106 height 13
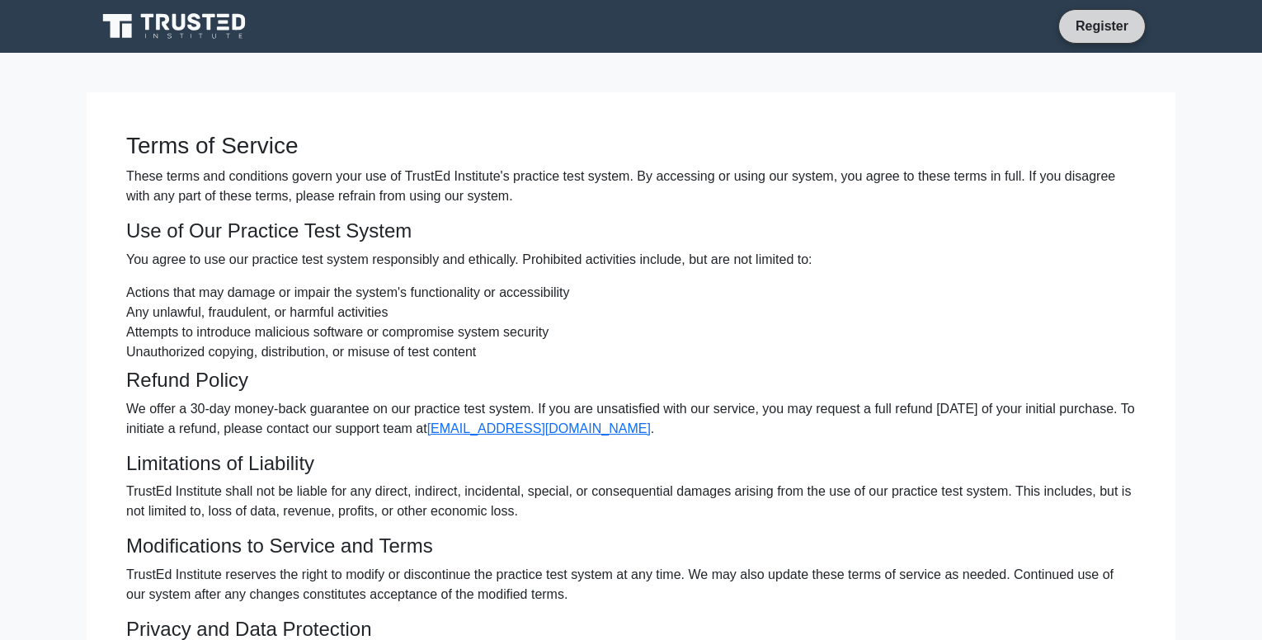
click at [1108, 21] on link "Register" at bounding box center [1102, 26] width 73 height 21
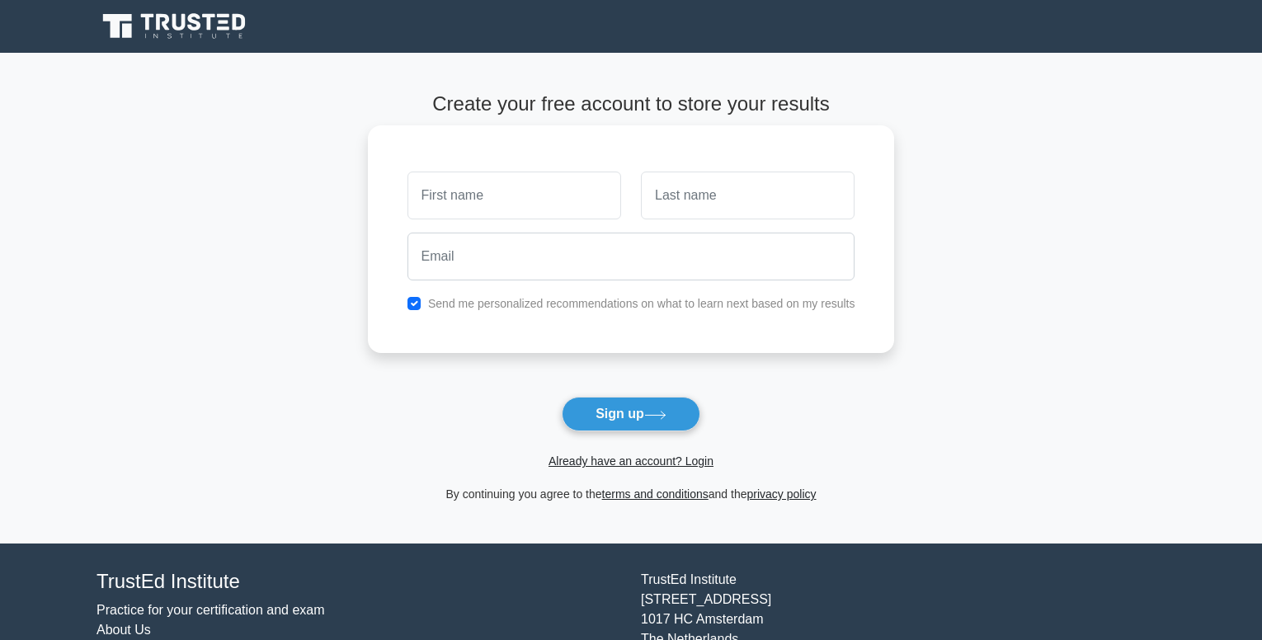
click at [567, 188] on input "text" at bounding box center [514, 196] width 214 height 48
type input "[PERSON_NAME]"
type input "nakurio"
type input "[EMAIL_ADDRESS][DOMAIN_NAME]"
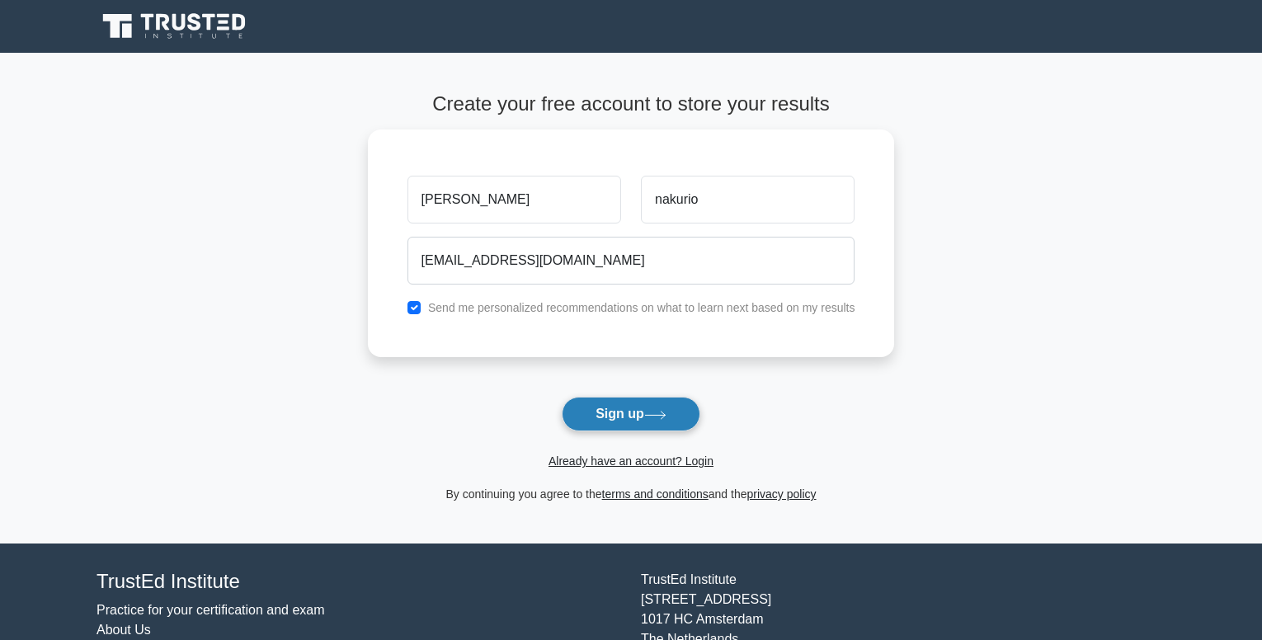
click at [651, 412] on icon at bounding box center [655, 415] width 22 height 9
